Goal: Information Seeking & Learning: Learn about a topic

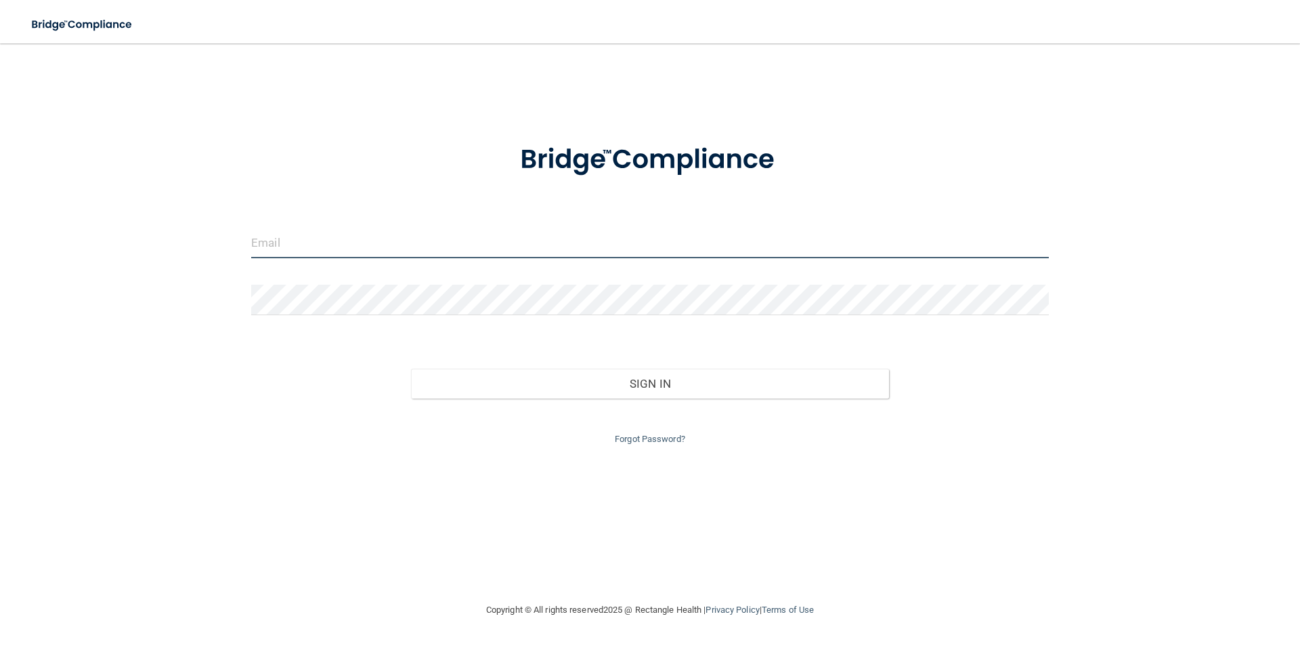
click at [334, 229] on input "email" at bounding box center [650, 243] width 798 height 30
type input "[EMAIL_ADDRESS][DOMAIN_NAME]"
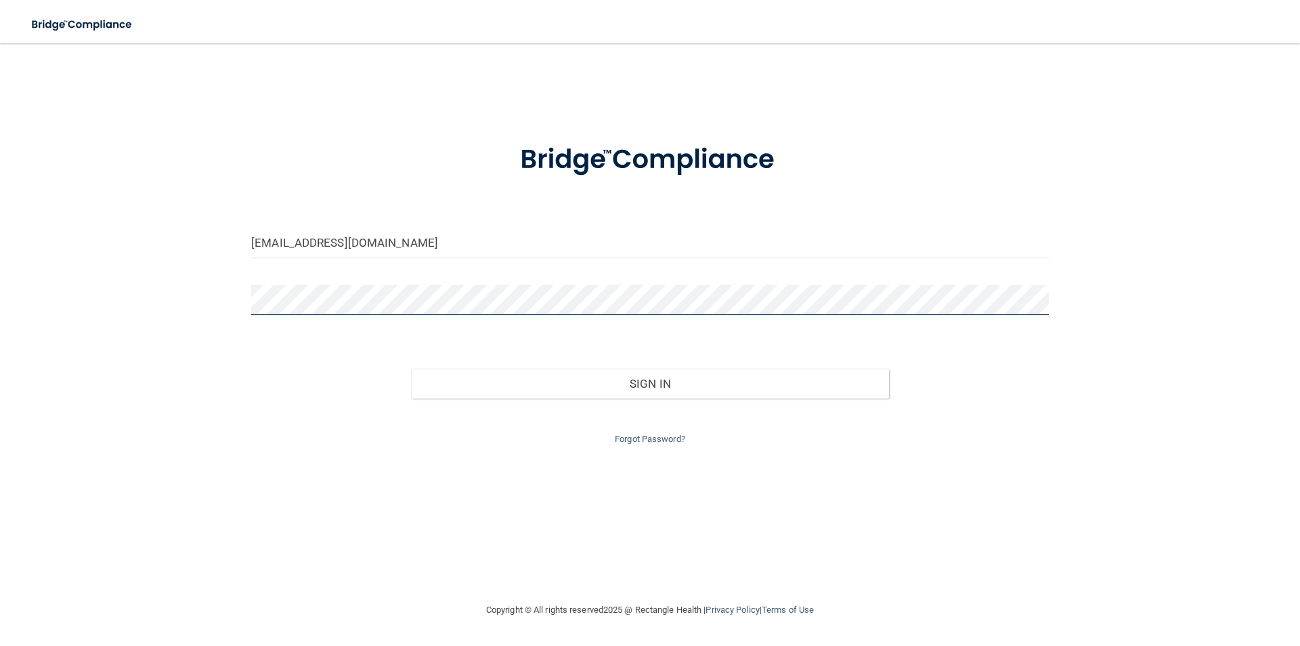
click at [411, 368] on button "Sign In" at bounding box center [650, 383] width 479 height 30
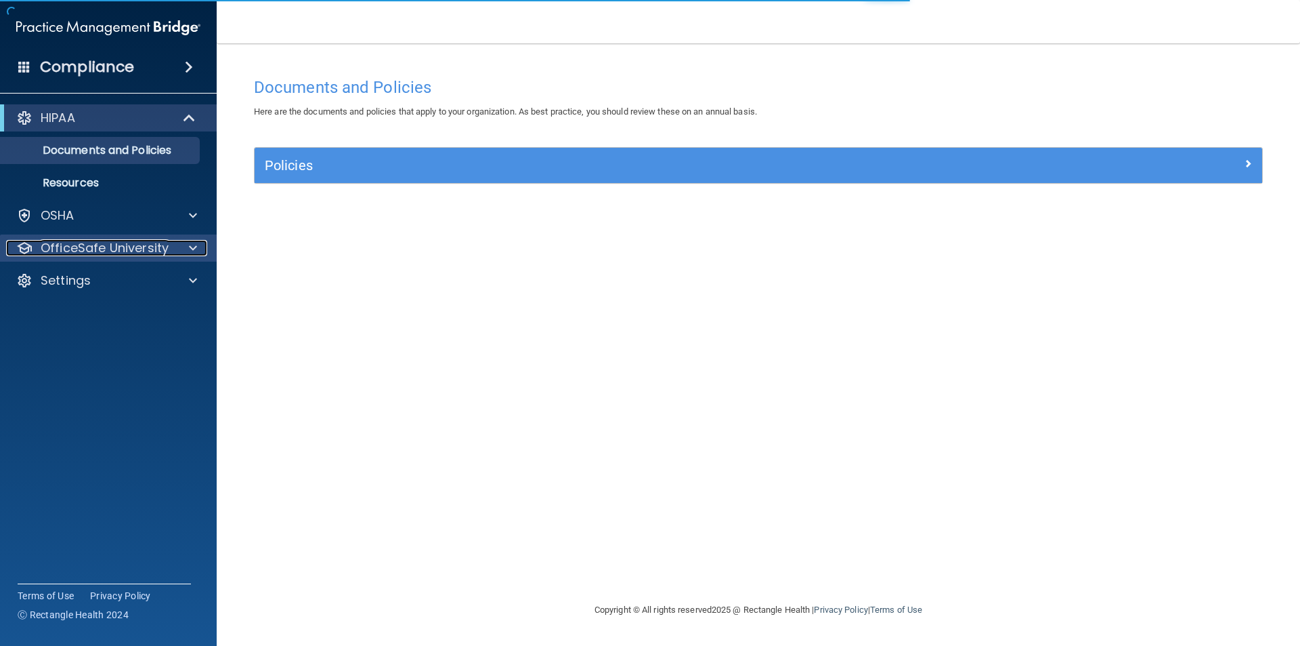
click at [109, 242] on p "OfficeSafe University" at bounding box center [105, 248] width 128 height 16
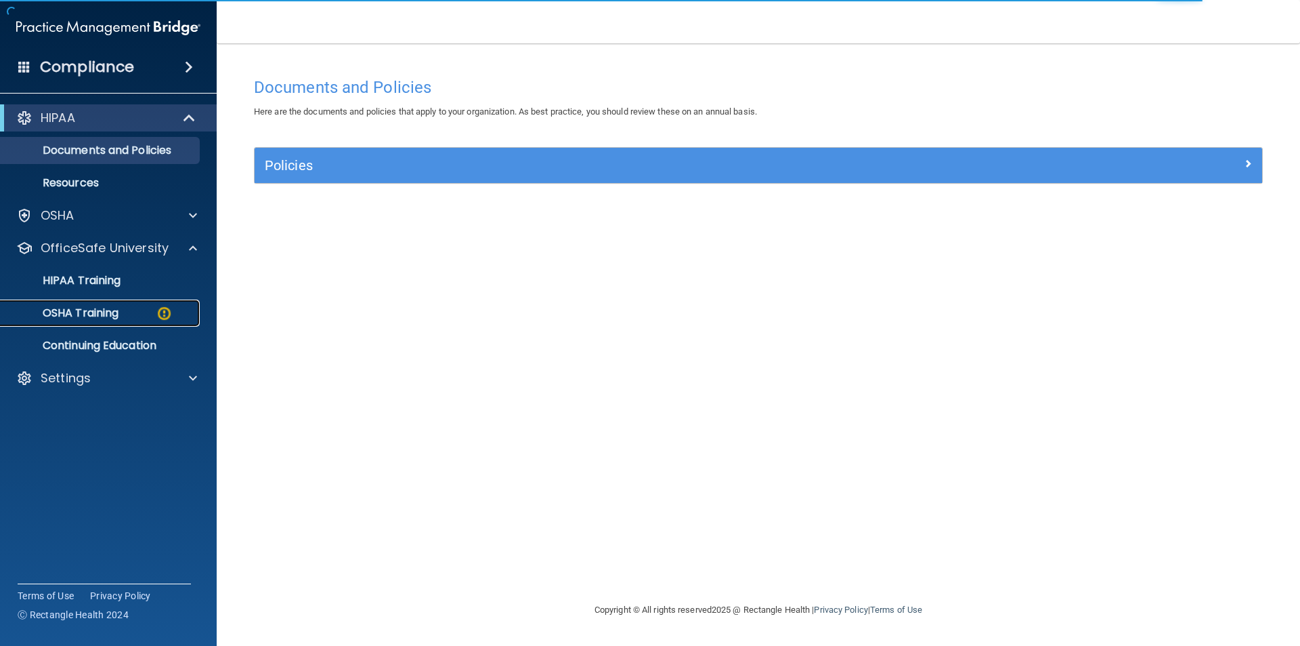
click at [118, 313] on p "OSHA Training" at bounding box center [64, 313] width 110 height 14
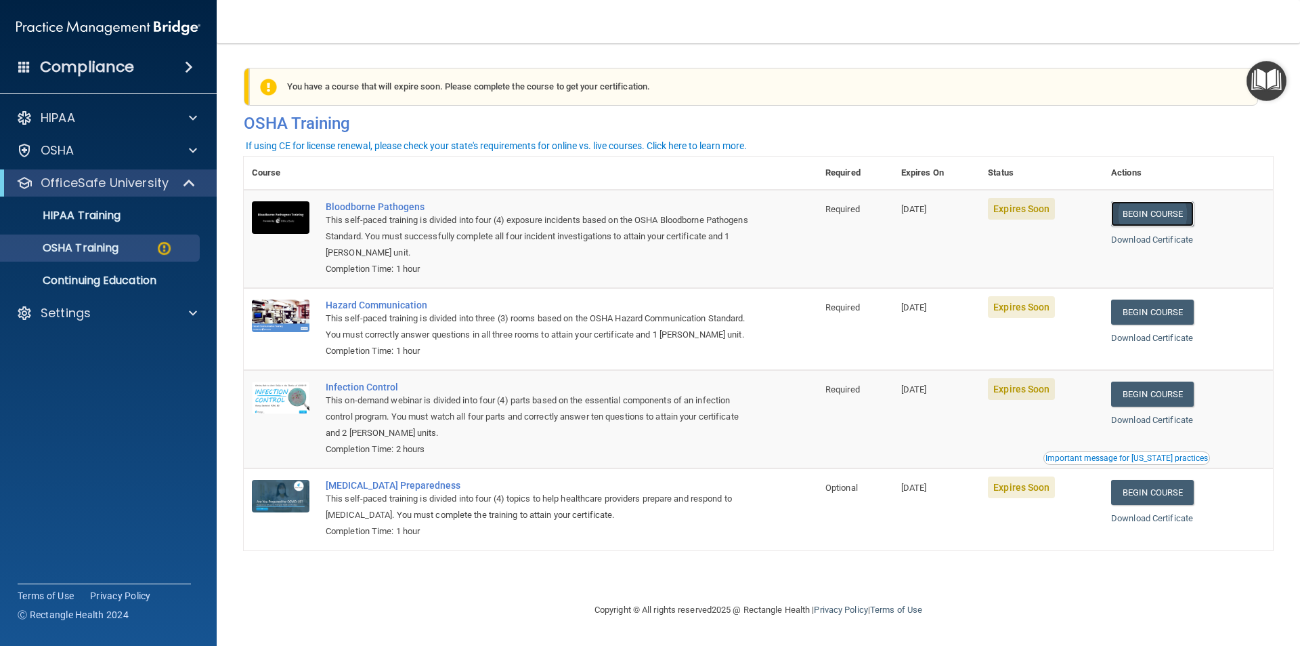
click at [1169, 215] on link "Begin Course" at bounding box center [1153, 213] width 83 height 25
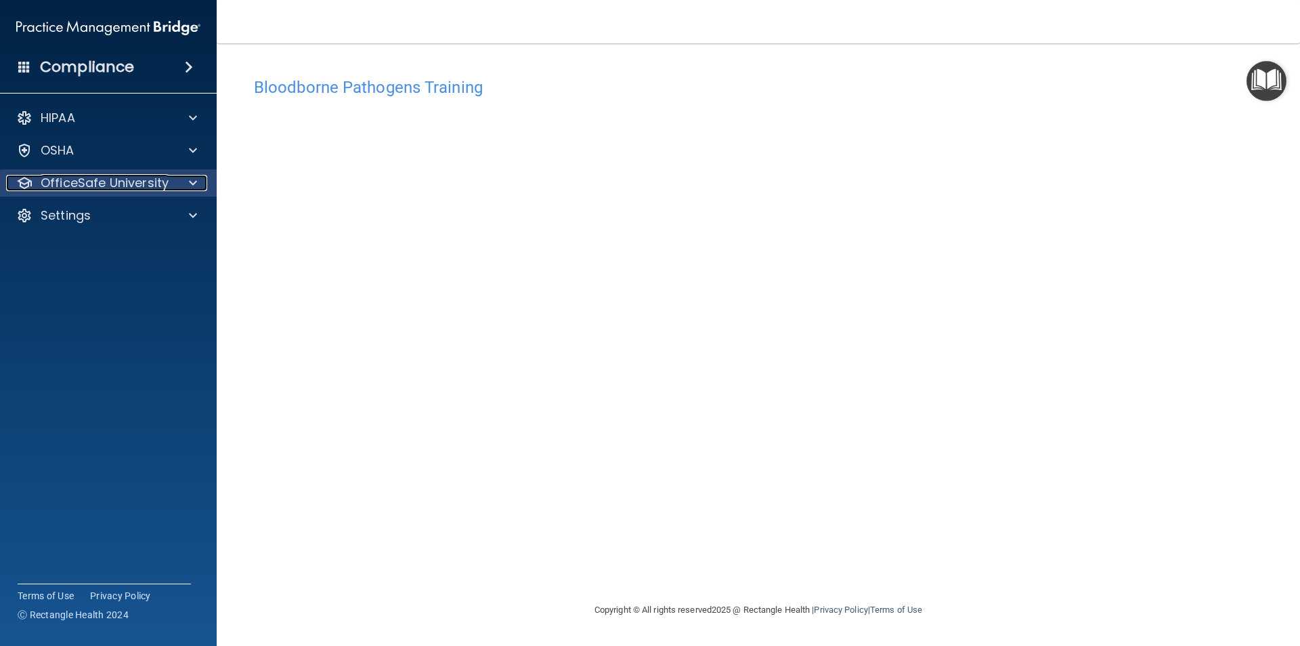
click at [121, 181] on p "OfficeSafe University" at bounding box center [105, 183] width 128 height 16
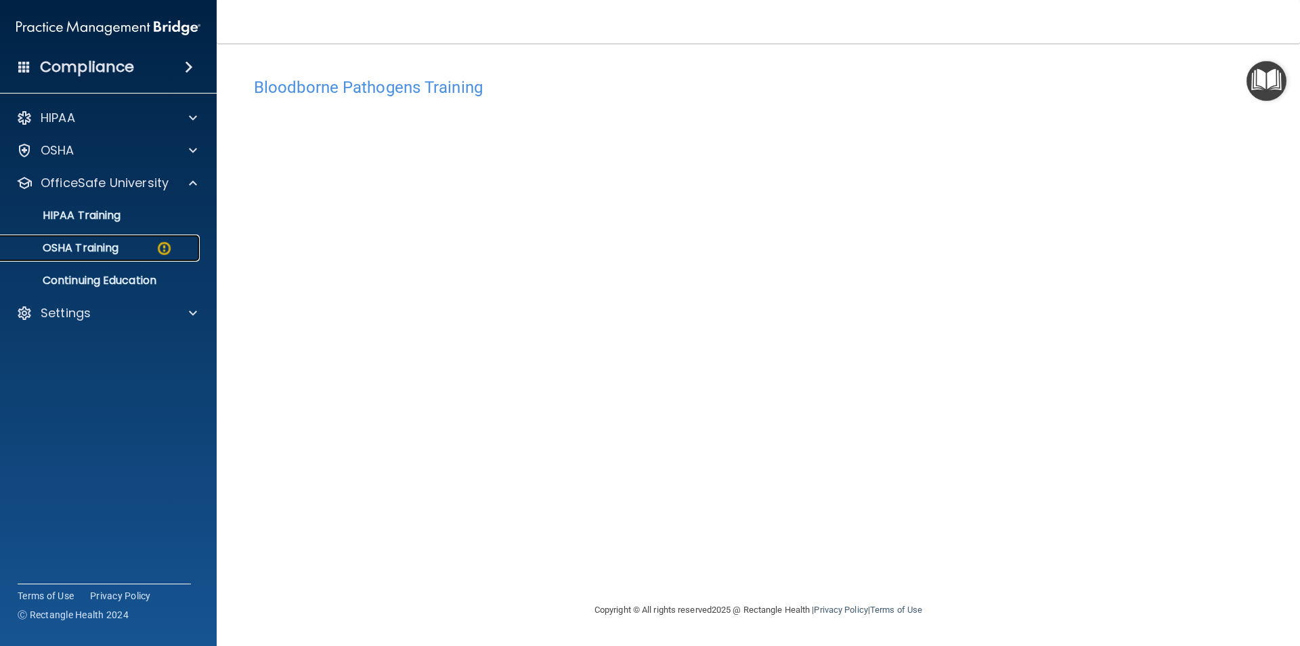
click at [149, 253] on div "OSHA Training" at bounding box center [101, 248] width 185 height 14
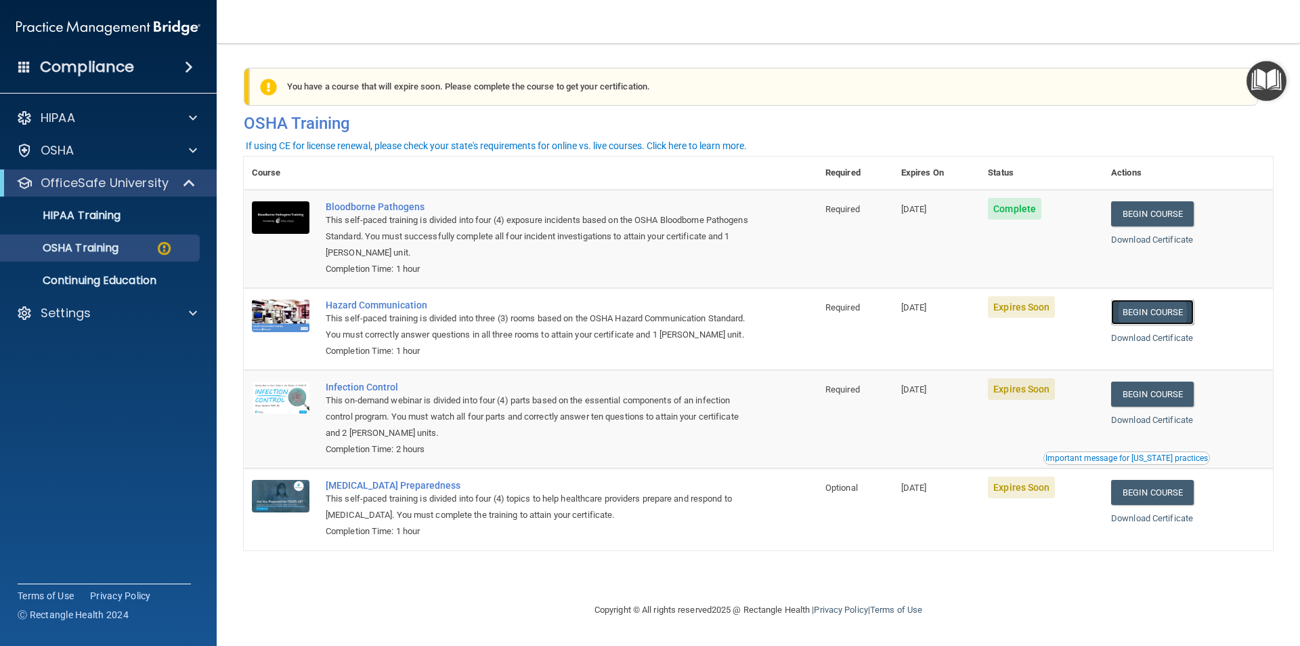
click at [1147, 313] on link "Begin Course" at bounding box center [1153, 311] width 83 height 25
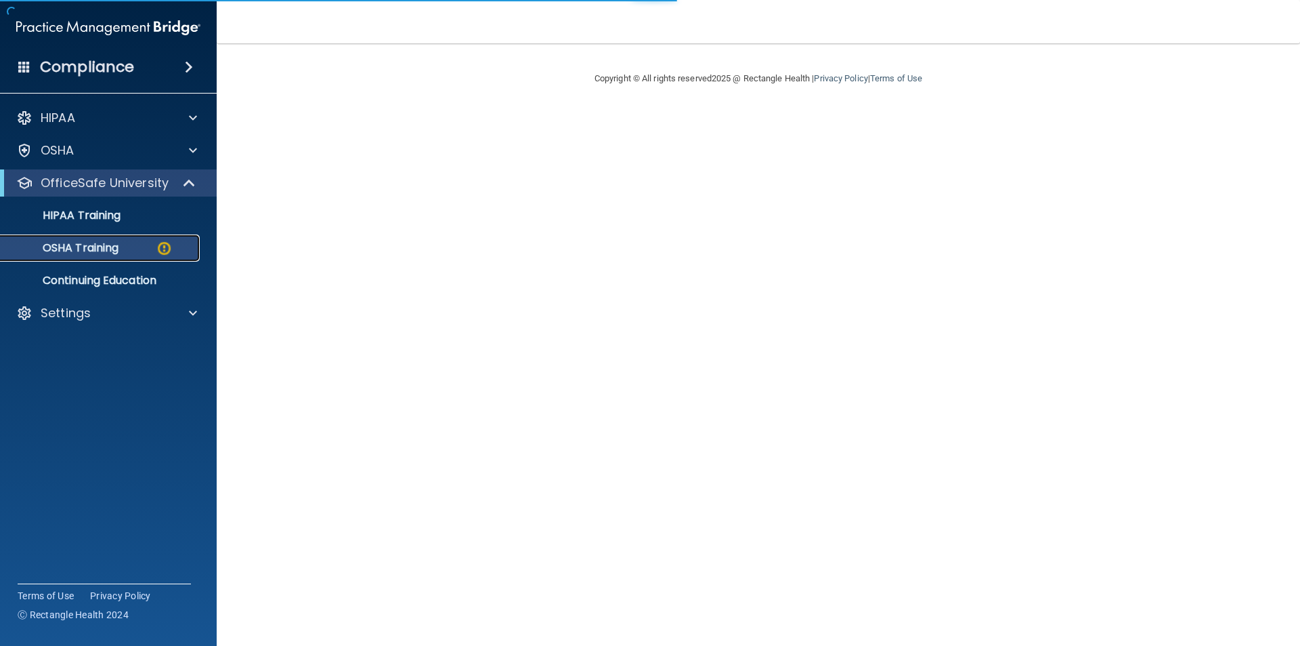
click at [158, 240] on img at bounding box center [164, 248] width 17 height 17
click at [87, 247] on p "OSHA Training" at bounding box center [64, 248] width 110 height 14
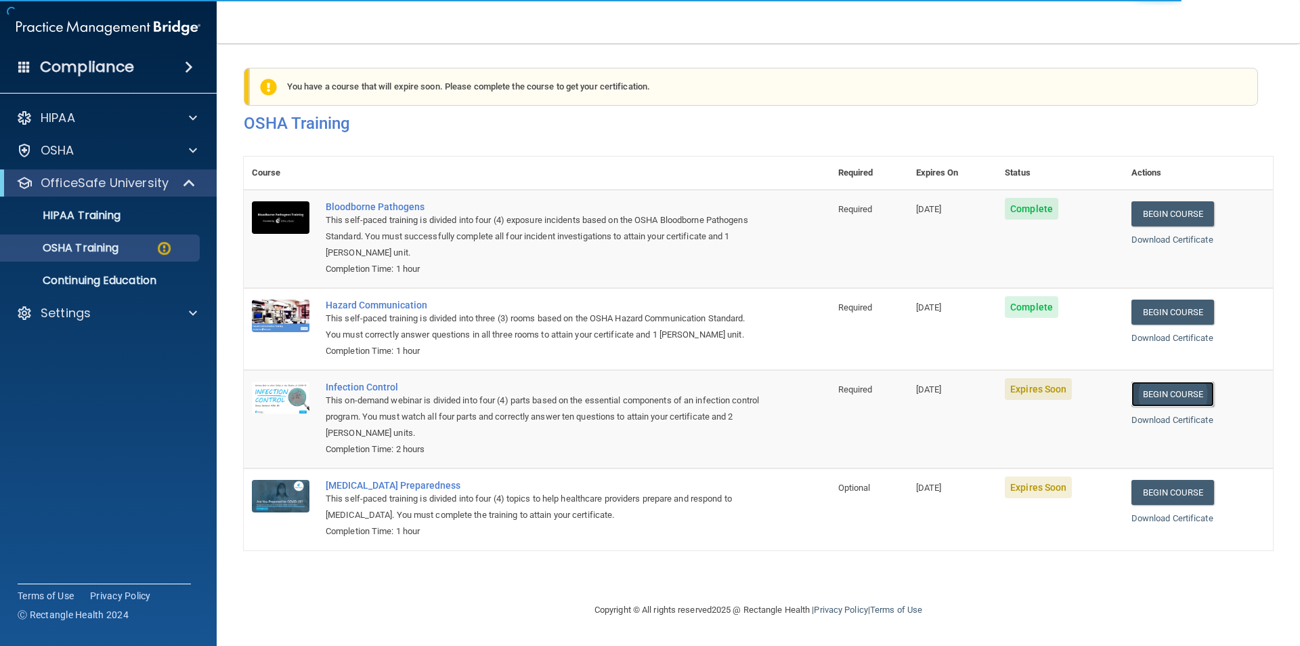
click at [1154, 399] on link "Begin Course" at bounding box center [1173, 393] width 83 height 25
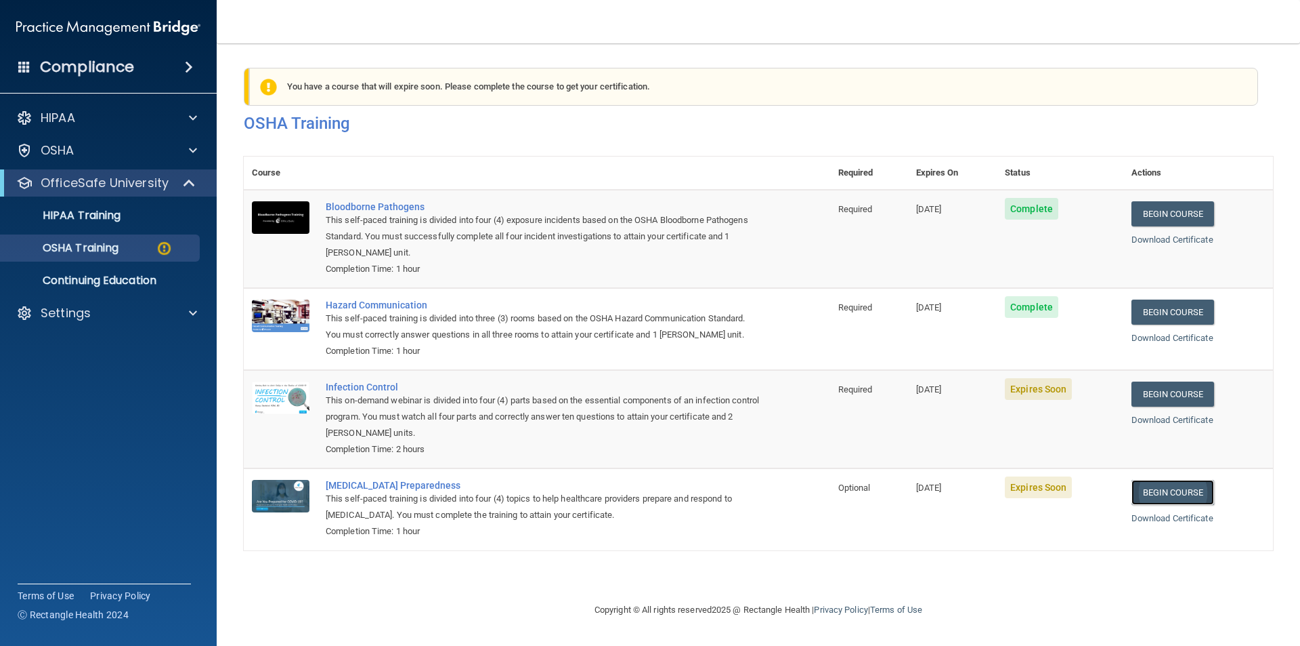
click at [1160, 488] on link "Begin Course" at bounding box center [1173, 492] width 83 height 25
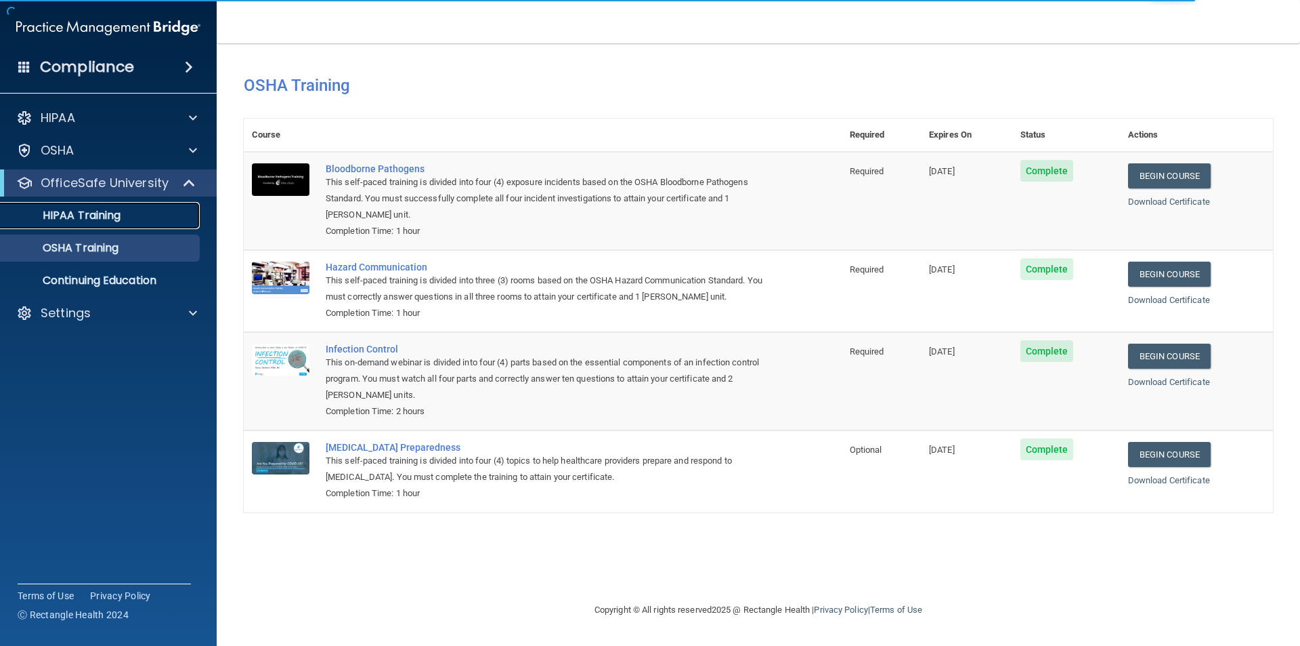
click at [112, 224] on link "HIPAA Training" at bounding box center [92, 215] width 213 height 27
